Goal: Transaction & Acquisition: Book appointment/travel/reservation

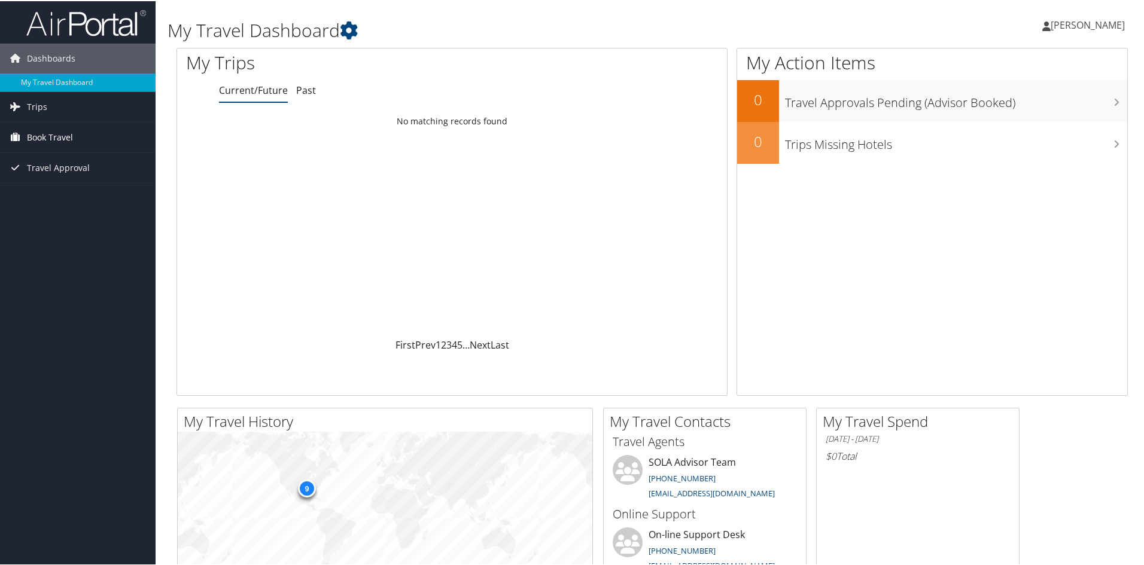
click at [80, 139] on link "Book Travel" at bounding box center [78, 136] width 156 height 30
click at [70, 172] on link "Book/Manage Online Trips" at bounding box center [78, 178] width 156 height 18
